Goal: Communication & Community: Participate in discussion

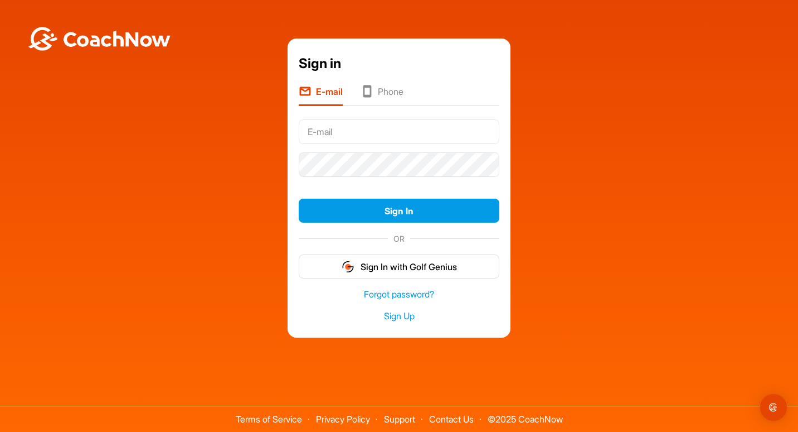
click at [499, 388] on div "Terms of Service Privacy Policy Support Contact Us © 2025 CoachNow" at bounding box center [399, 400] width 798 height 61
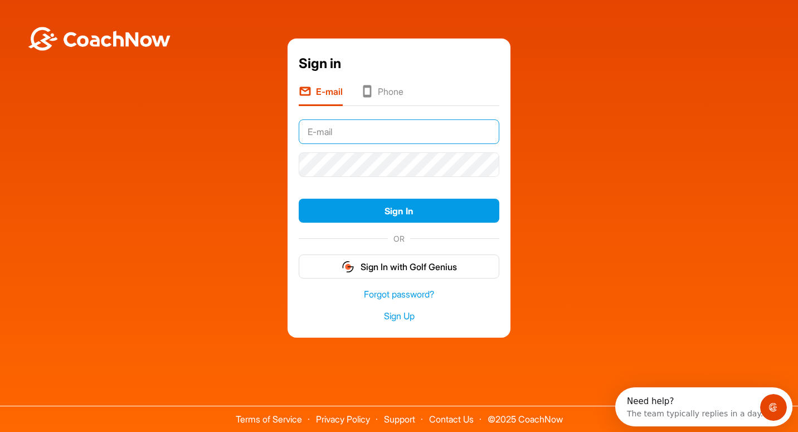
type input "[EMAIL_ADDRESS][DOMAIN_NAME]"
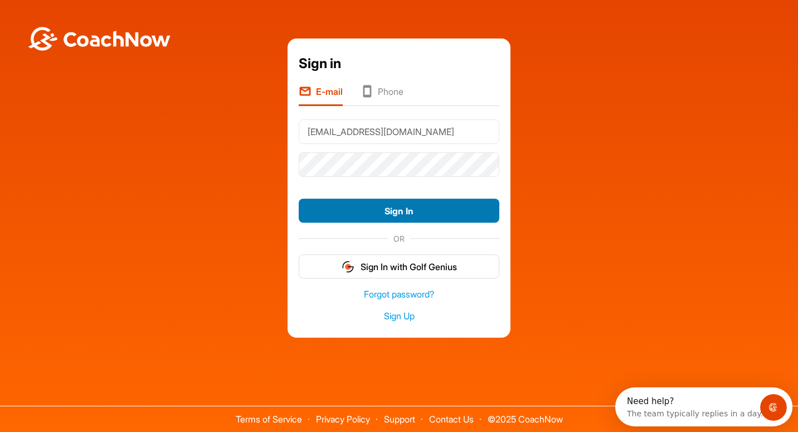
click at [388, 214] on button "Sign In" at bounding box center [399, 210] width 201 height 24
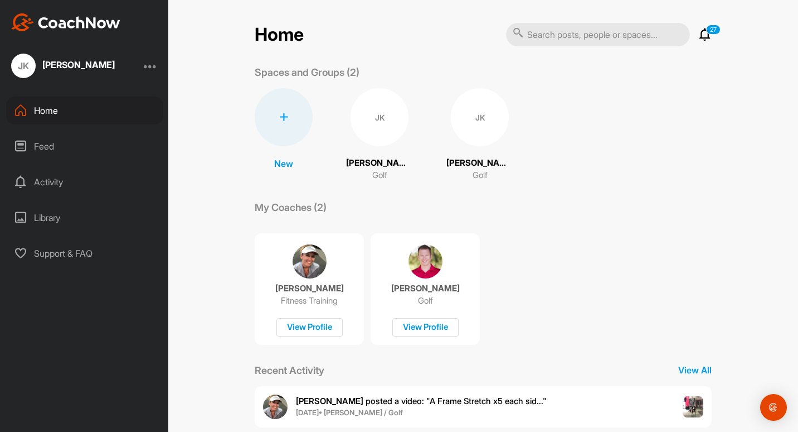
click at [41, 146] on div "Feed" at bounding box center [84, 146] width 157 height 28
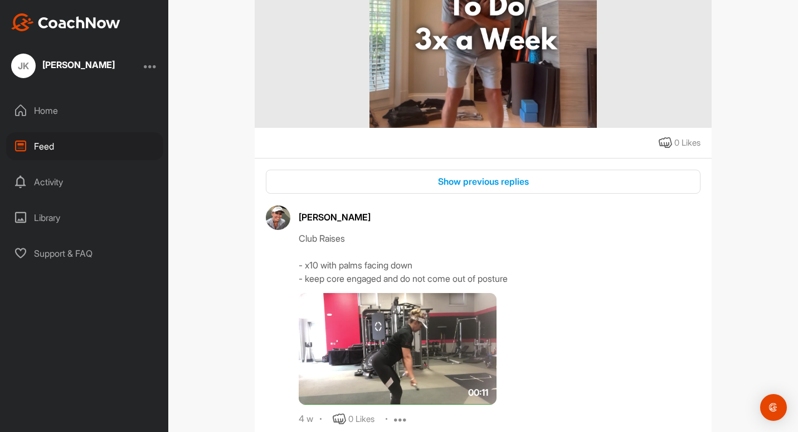
scroll to position [294, 0]
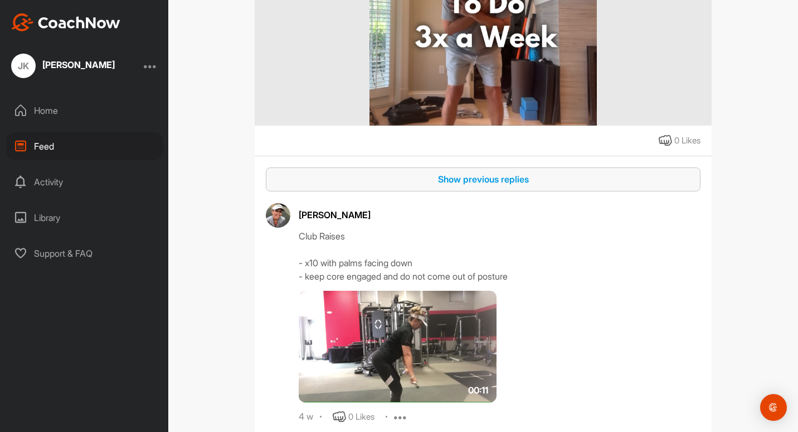
click at [453, 181] on div "Show previous replies" at bounding box center [483, 178] width 417 height 13
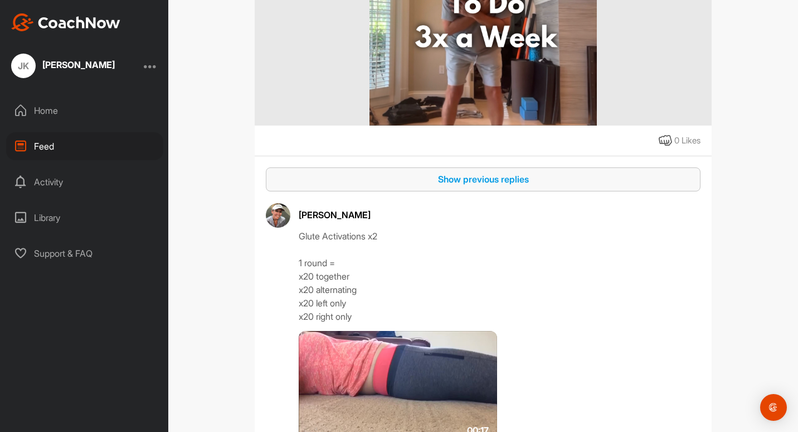
click at [453, 180] on div "Show previous replies" at bounding box center [483, 178] width 417 height 13
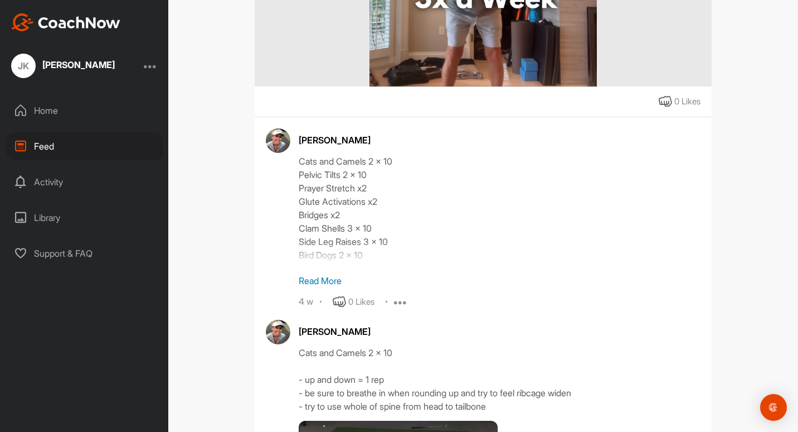
scroll to position [340, 0]
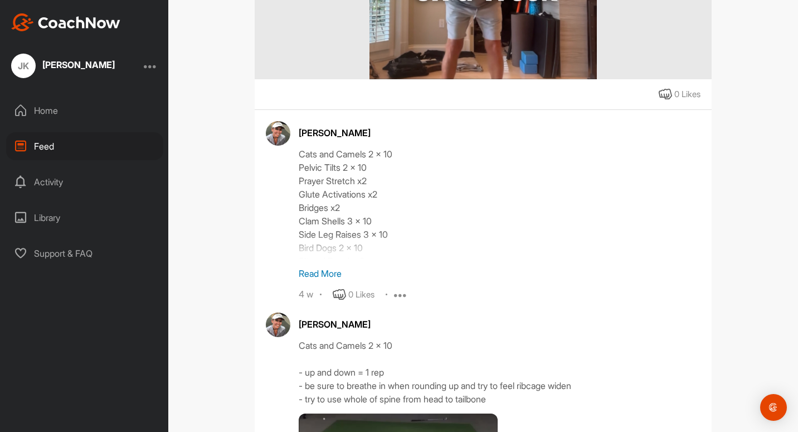
click at [322, 274] on p "Read More" at bounding box center [500, 273] width 402 height 13
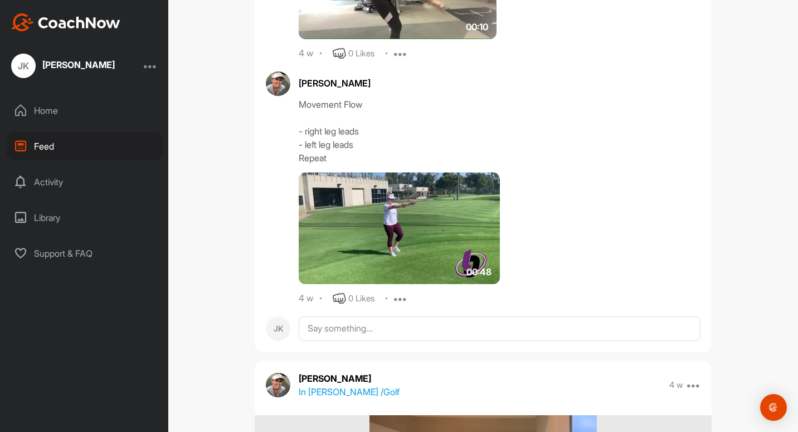
scroll to position [3672, 0]
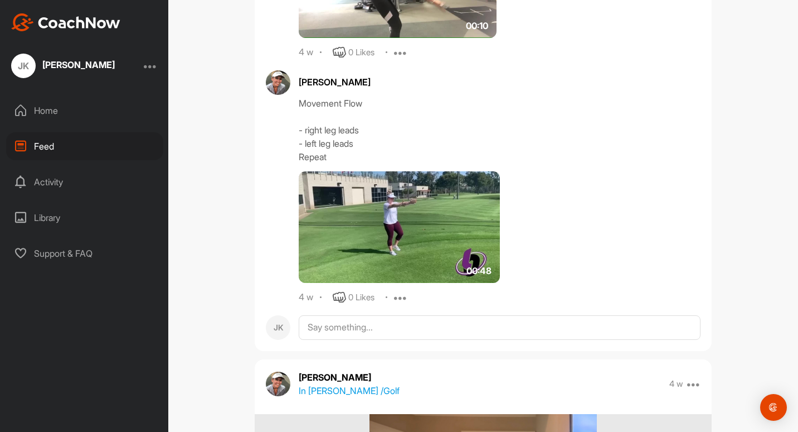
click at [424, 217] on img at bounding box center [399, 227] width 201 height 112
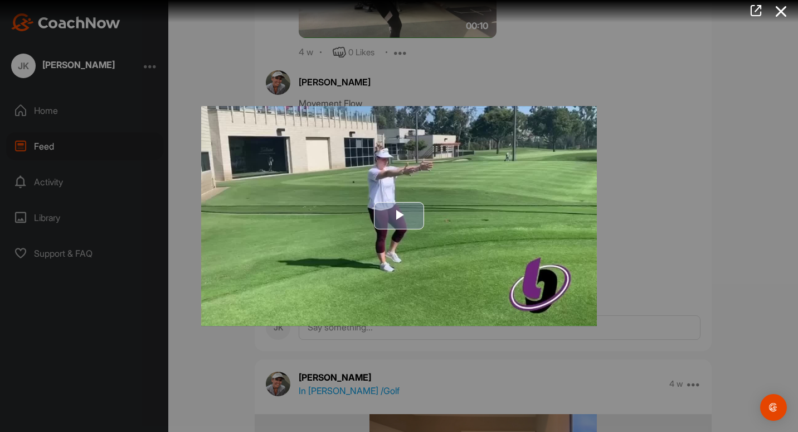
click at [399, 216] on span "Video Player" at bounding box center [399, 216] width 0 height 0
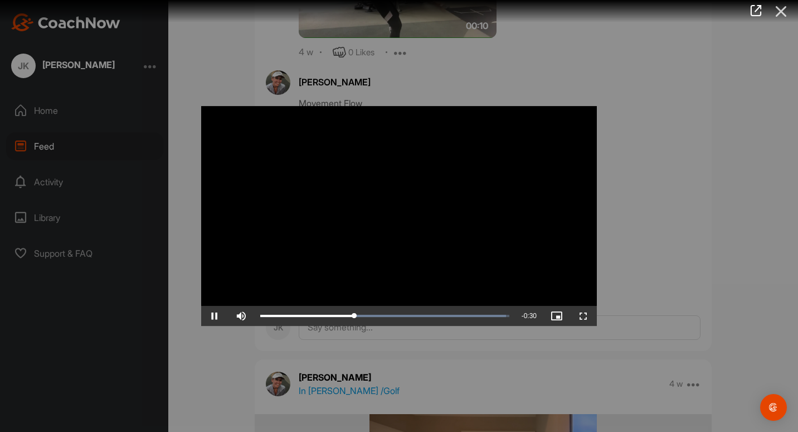
click at [779, 11] on icon at bounding box center [782, 11] width 26 height 21
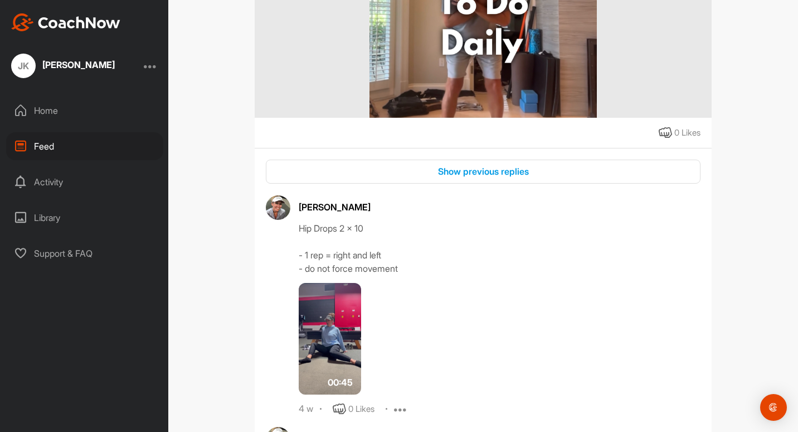
scroll to position [4219, 0]
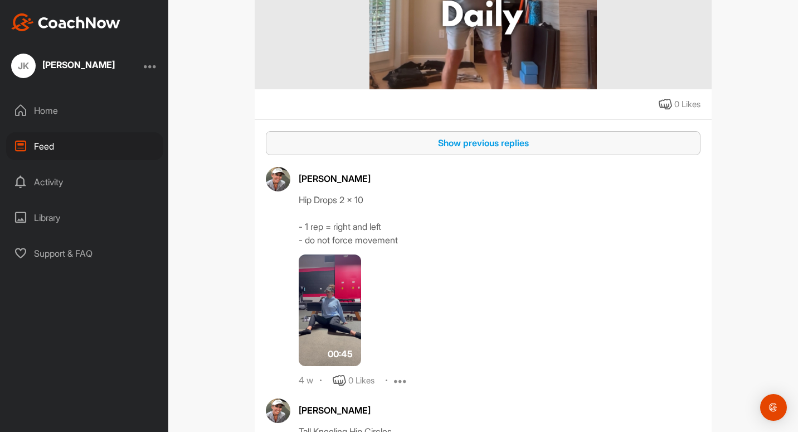
click at [483, 143] on div "Show previous replies" at bounding box center [483, 142] width 417 height 13
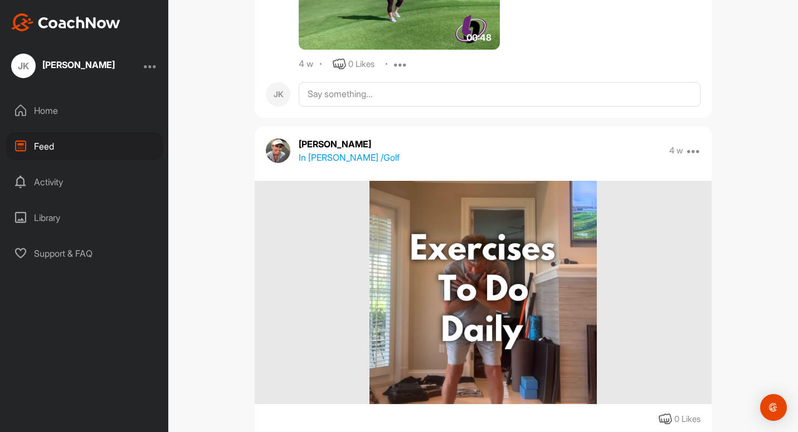
scroll to position [3905, 0]
